Goal: Information Seeking & Learning: Understand process/instructions

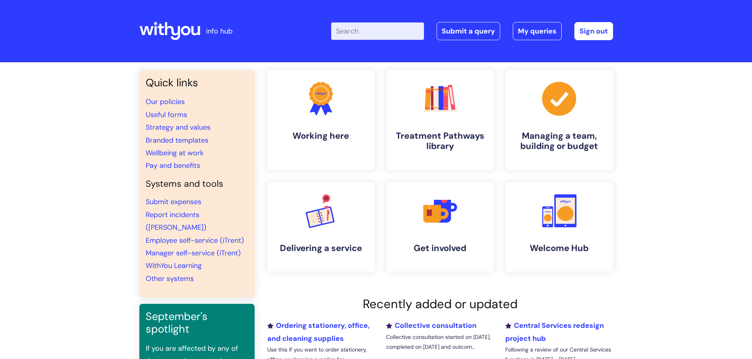
click at [663, 203] on div "Quick links Our policies Useful forms Strategy and values Branded templates Wel…" at bounding box center [376, 263] width 752 height 403
click at [557, 116] on icon ".cls-1{fill:#a53144;stroke-width:0px;}" at bounding box center [558, 98] width 39 height 39
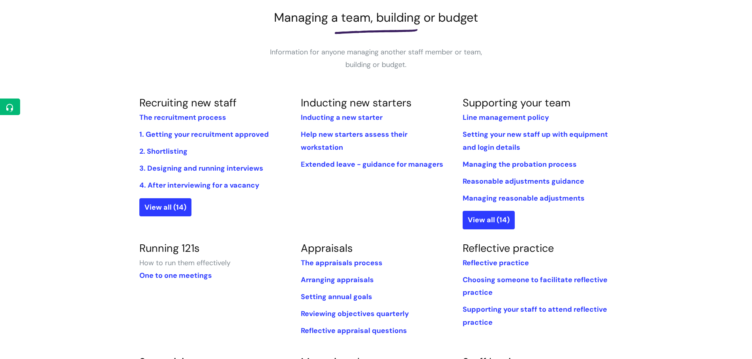
scroll to position [118, 0]
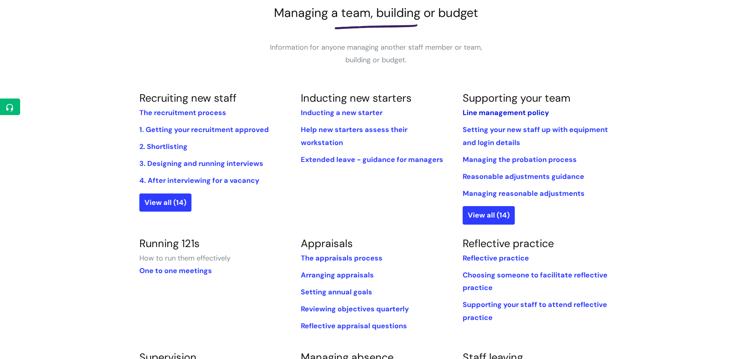
click at [532, 114] on link "Line management policy" at bounding box center [505, 112] width 86 height 9
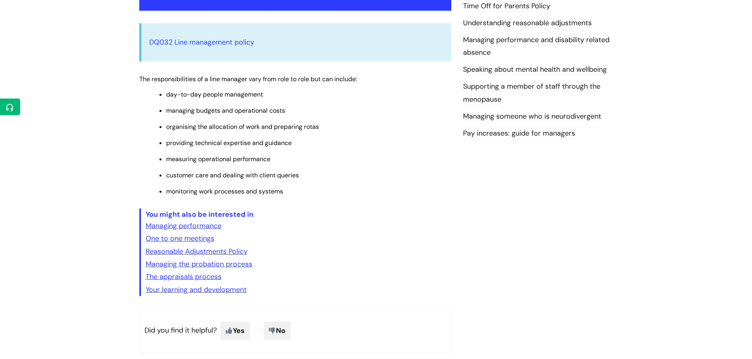
scroll to position [197, 0]
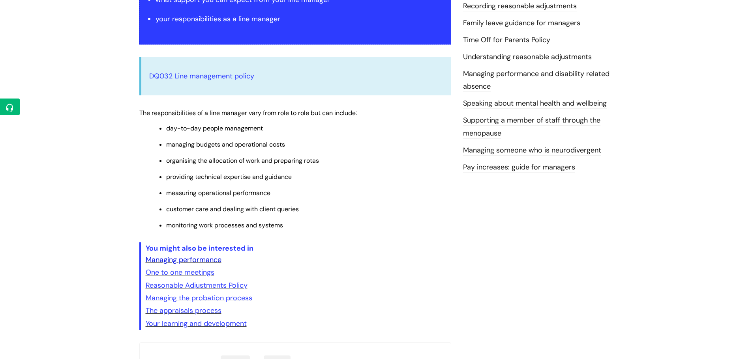
click at [191, 259] on link "Managing performance" at bounding box center [184, 259] width 76 height 9
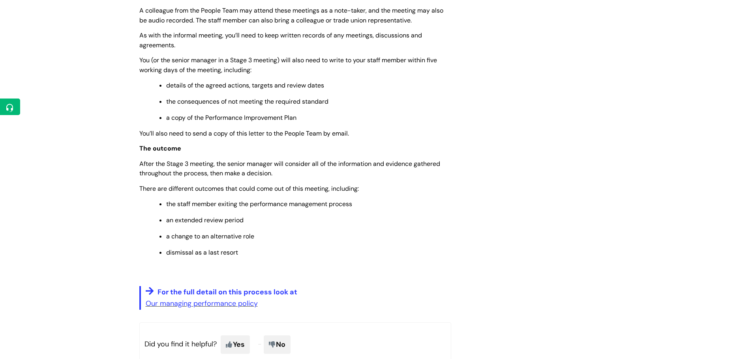
scroll to position [1026, 0]
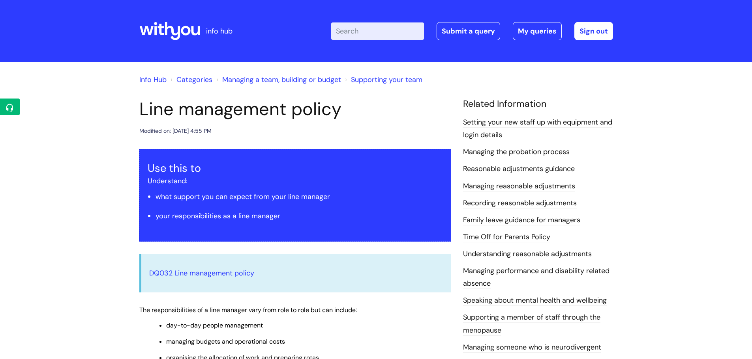
scroll to position [197, 0]
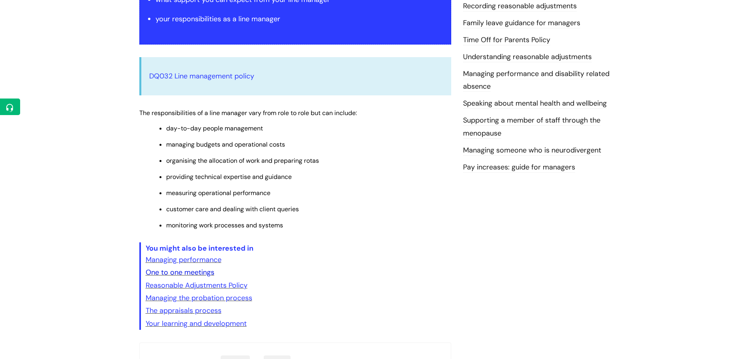
click at [194, 271] on link "One to one meetings" at bounding box center [180, 272] width 69 height 9
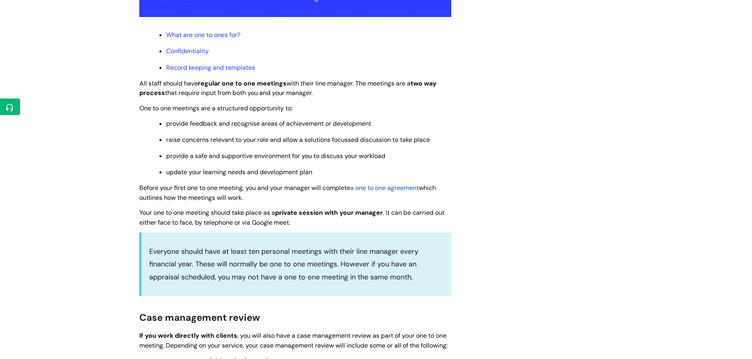
scroll to position [197, 0]
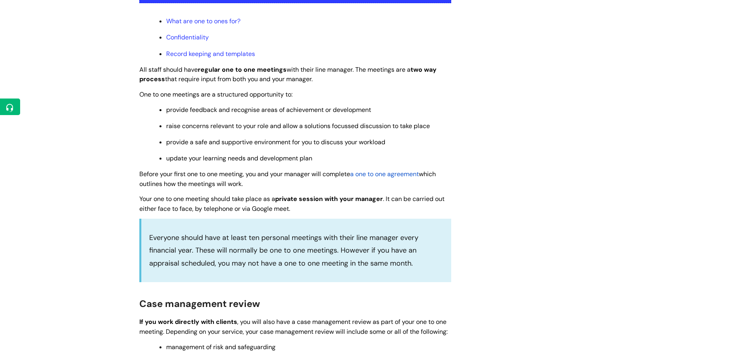
click at [392, 173] on span "a one to one agreement" at bounding box center [384, 174] width 69 height 8
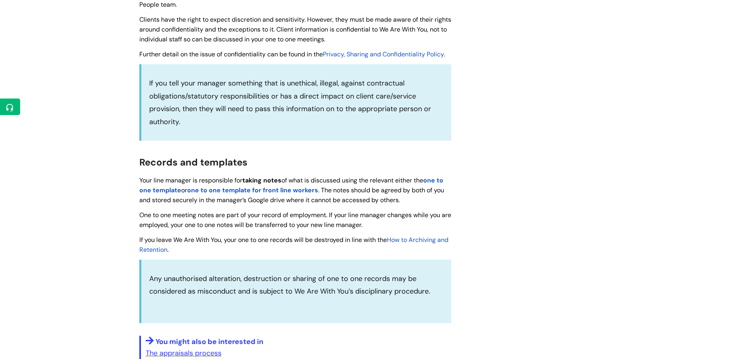
scroll to position [771, 0]
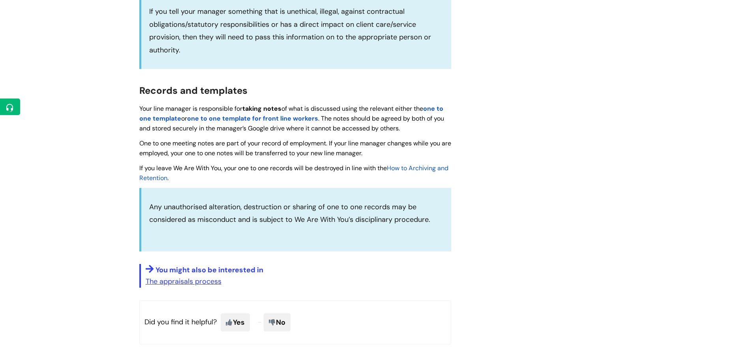
click at [167, 119] on strong "one to one template" at bounding box center [291, 114] width 304 height 18
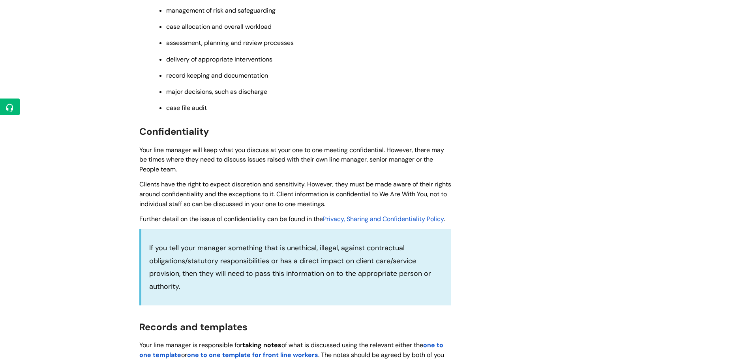
scroll to position [771, 0]
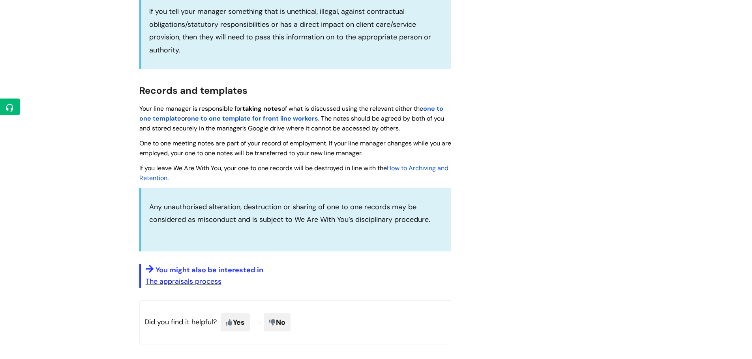
click at [209, 283] on link "The appraisals process" at bounding box center [184, 281] width 76 height 9
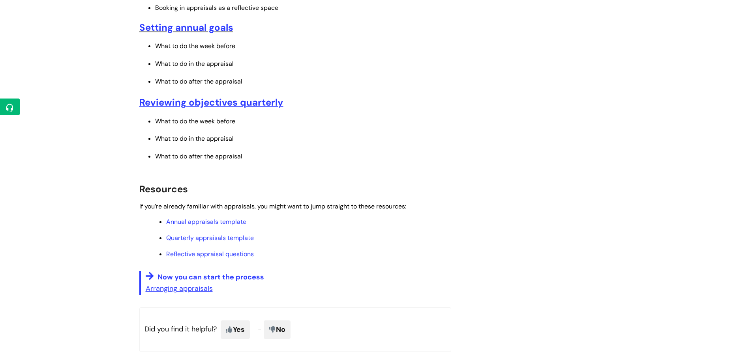
scroll to position [395, 0]
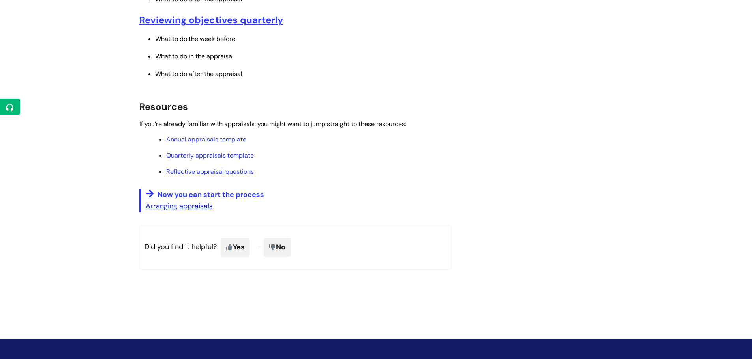
click at [196, 206] on u "Arranging appraisals" at bounding box center [179, 206] width 67 height 9
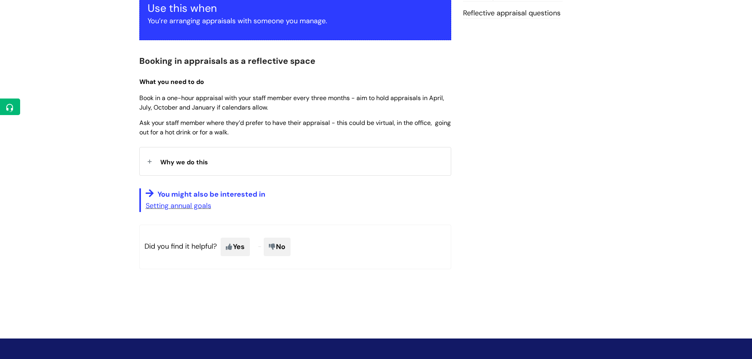
scroll to position [197, 0]
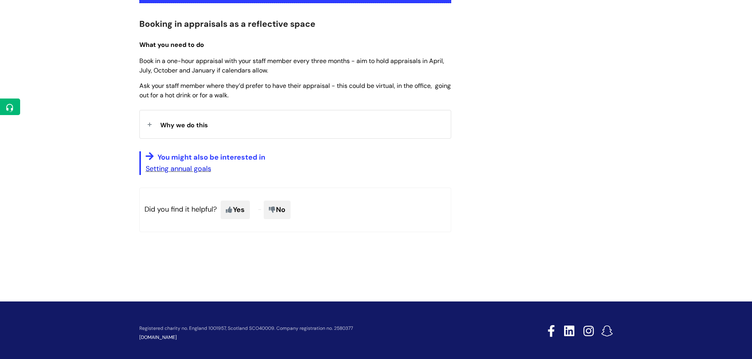
click at [183, 164] on link "Setting annual goals" at bounding box center [178, 168] width 65 height 9
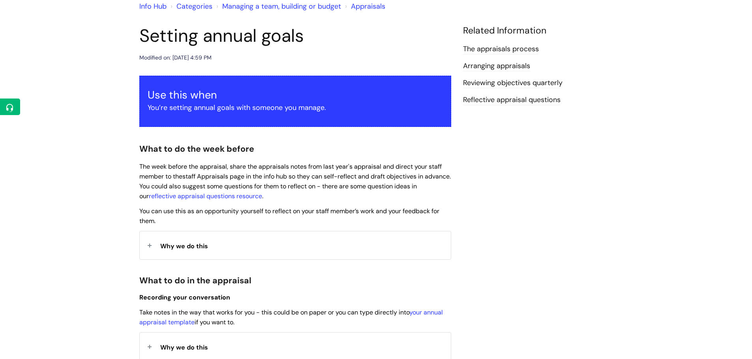
scroll to position [79, 0]
